Goal: Navigation & Orientation: Understand site structure

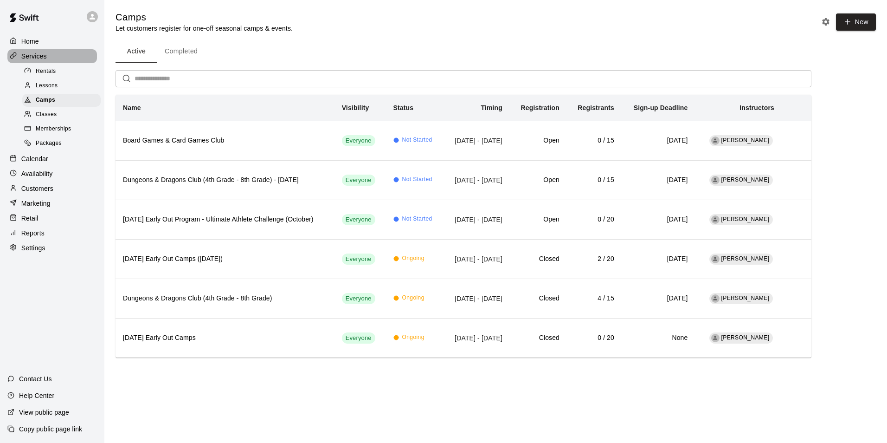
click at [33, 57] on p "Services" at bounding box center [34, 56] width 26 height 9
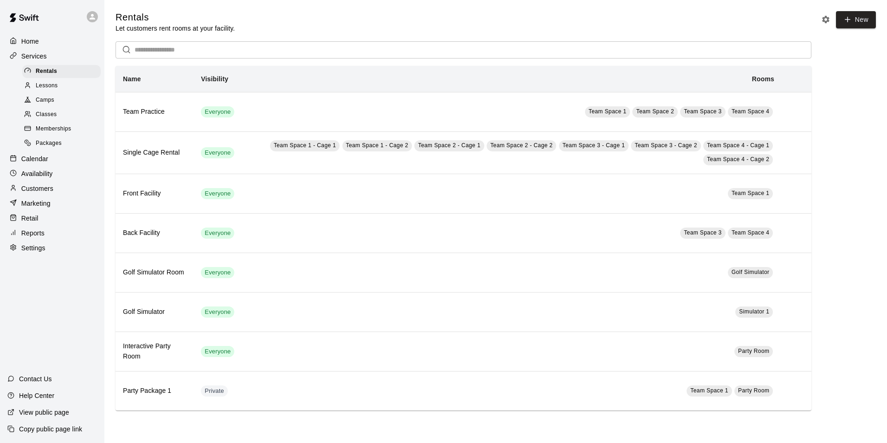
click at [36, 160] on p "Calendar" at bounding box center [34, 158] width 27 height 9
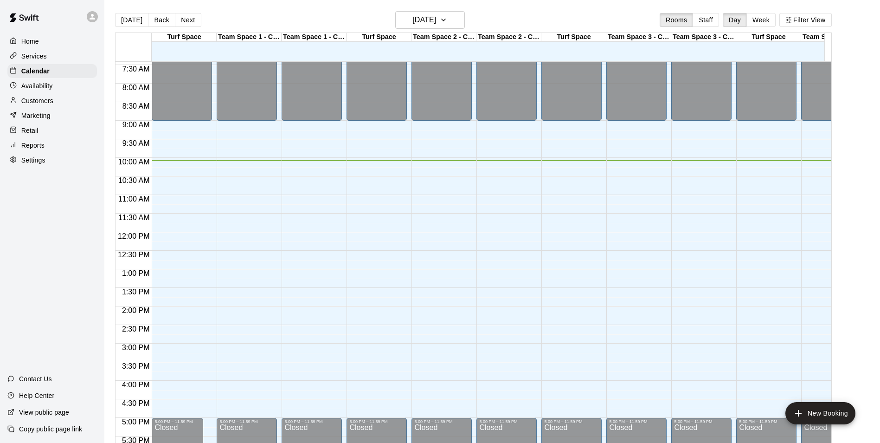
scroll to position [322, 0]
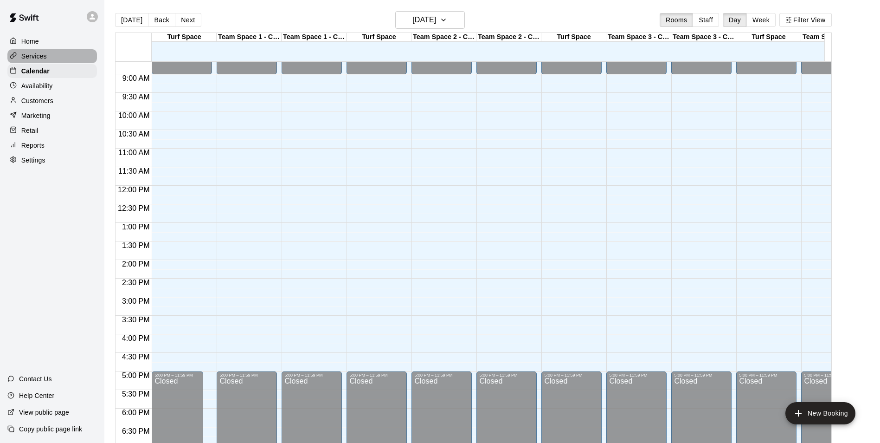
click at [38, 58] on p "Services" at bounding box center [34, 56] width 26 height 9
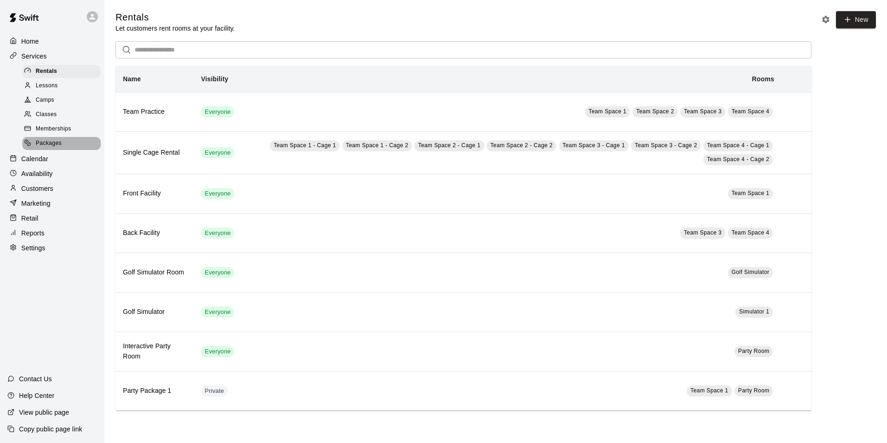
click at [44, 146] on span "Packages" at bounding box center [49, 143] width 26 height 9
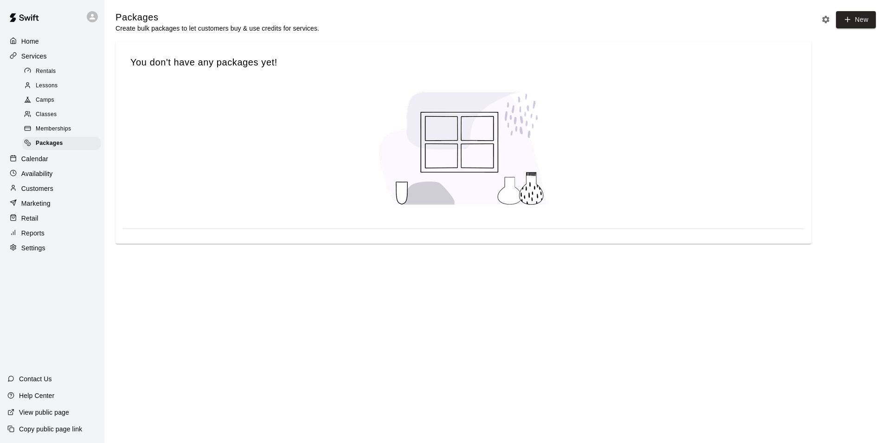
click at [37, 59] on p "Services" at bounding box center [34, 56] width 26 height 9
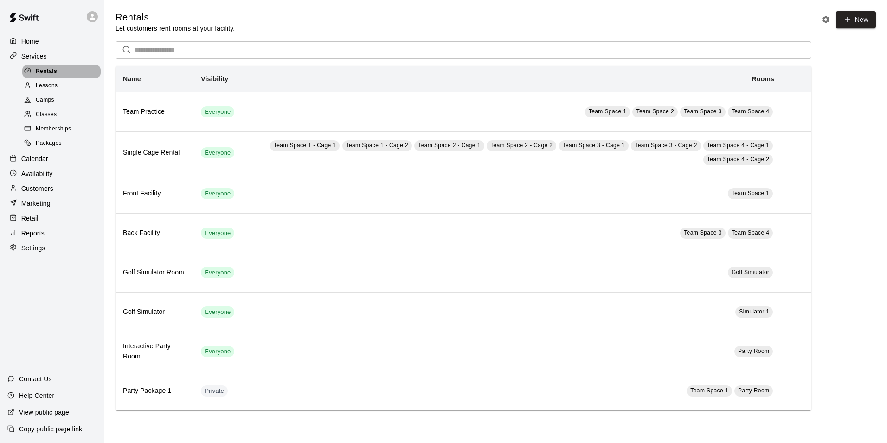
click at [39, 71] on span "Rentals" at bounding box center [46, 71] width 21 height 9
click at [32, 41] on p "Home" at bounding box center [30, 41] width 18 height 9
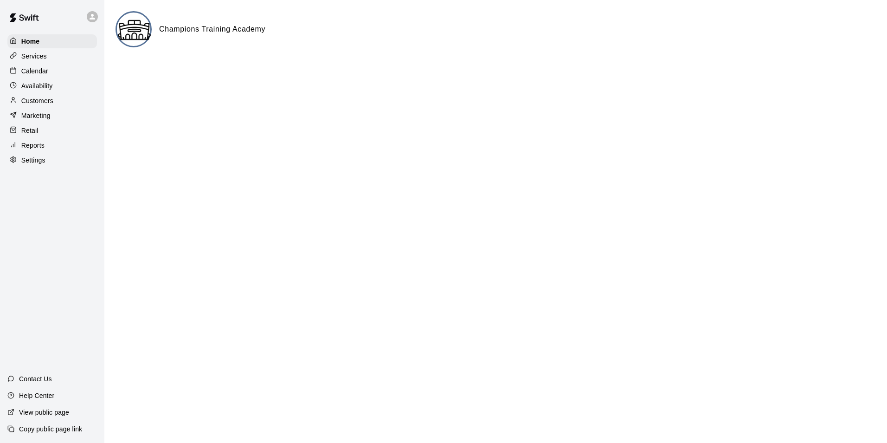
click at [125, 32] on img at bounding box center [134, 30] width 35 height 35
click at [25, 132] on p "Retail" at bounding box center [29, 130] width 17 height 9
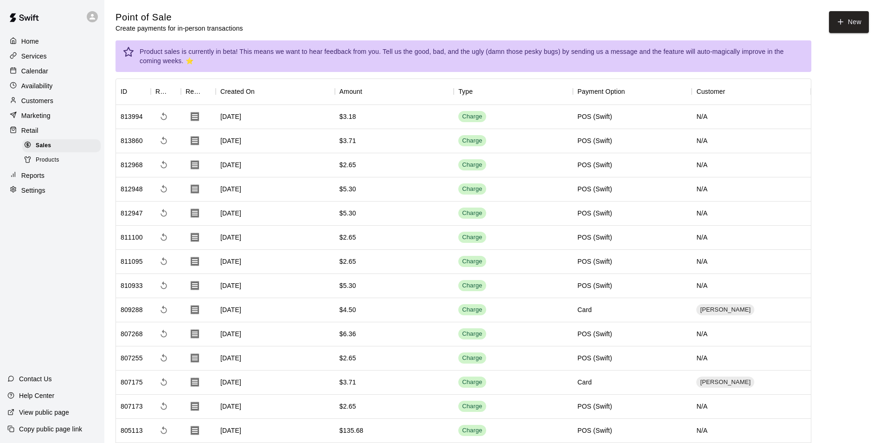
click at [32, 105] on p "Customers" at bounding box center [37, 100] width 32 height 9
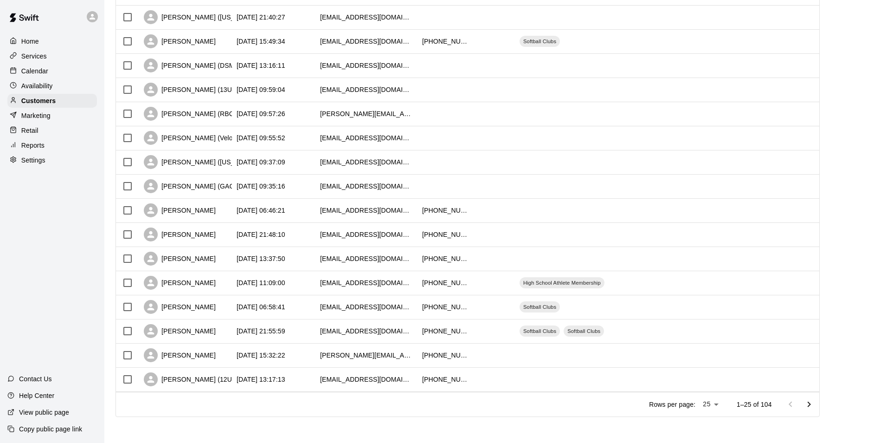
scroll to position [360, 0]
click at [32, 135] on p "Retail" at bounding box center [29, 130] width 17 height 9
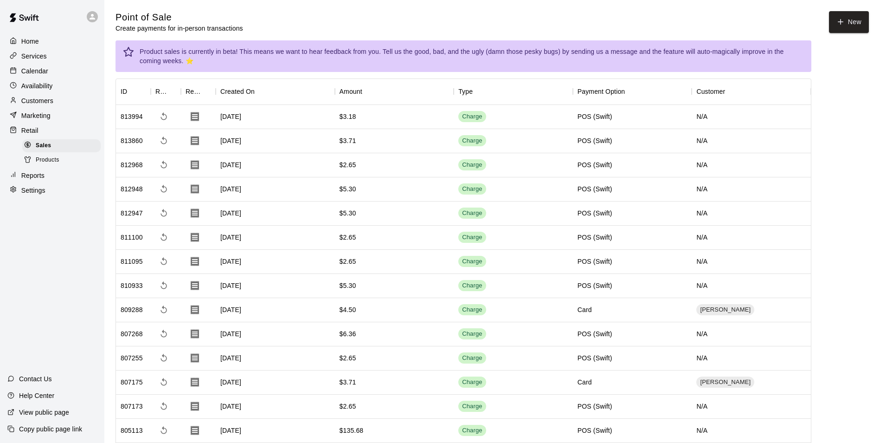
click at [37, 162] on span "Products" at bounding box center [48, 159] width 24 height 9
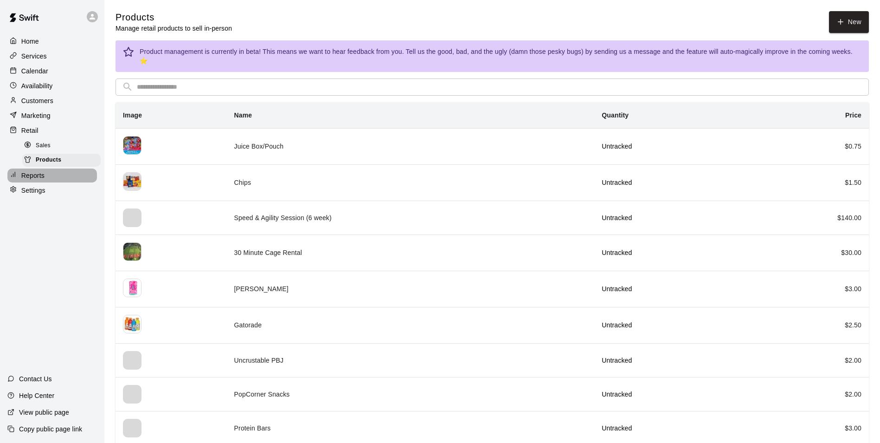
click at [27, 176] on p "Reports" at bounding box center [32, 175] width 23 height 9
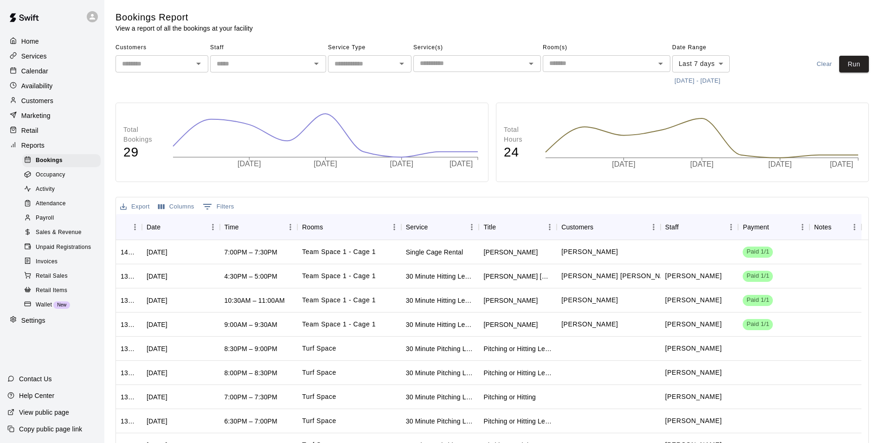
click at [28, 131] on p "Retail" at bounding box center [29, 130] width 17 height 9
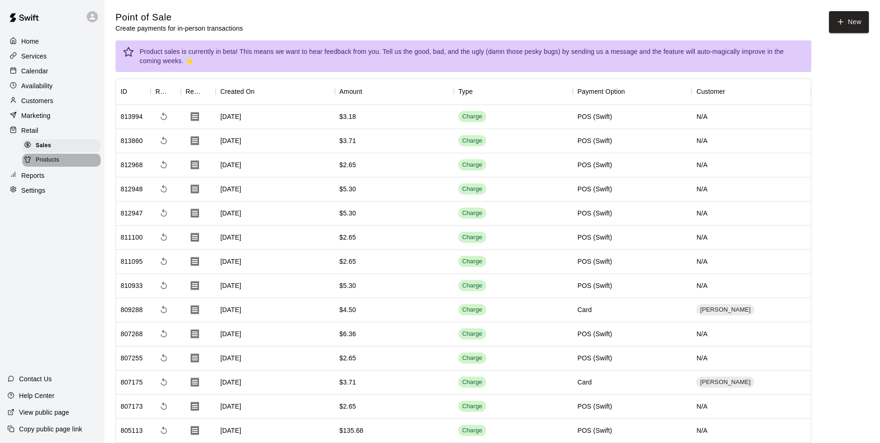
click at [35, 163] on div at bounding box center [30, 160] width 12 height 9
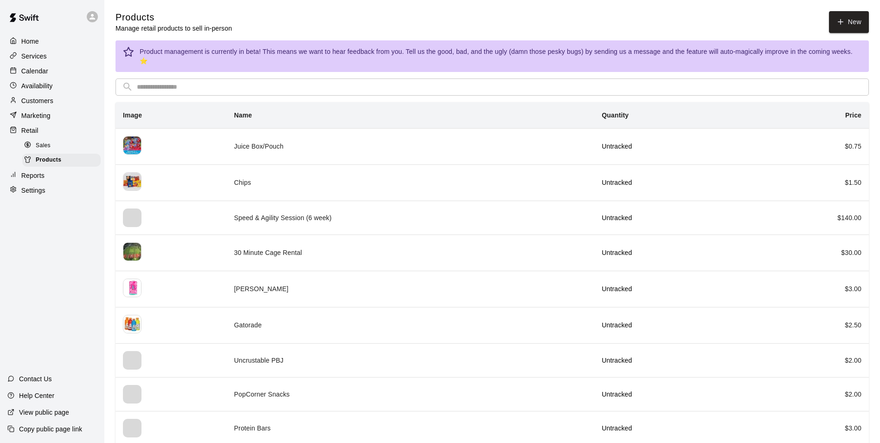
drag, startPoint x: 259, startPoint y: 5, endPoint x: 702, endPoint y: 17, distance: 442.4
click at [702, 17] on div "Products Manage retail products to sell in-person New" at bounding box center [493, 22] width 754 height 22
